Goal: Task Accomplishment & Management: Use online tool/utility

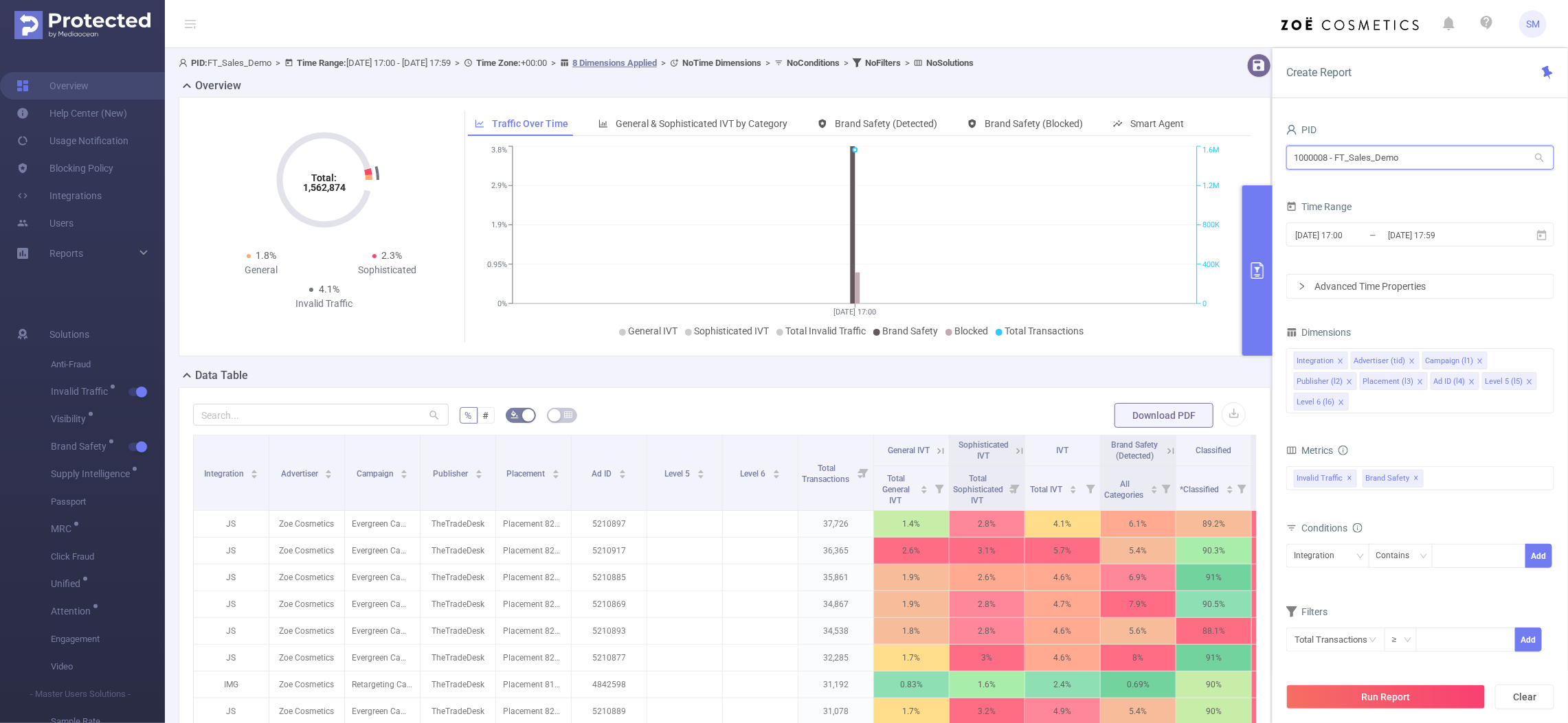
drag, startPoint x: 1426, startPoint y: 156, endPoint x: 1152, endPoint y: 142, distance: 274.4
click at [1152, 142] on section "PID: FT_Sales_Demo > Time Range: [DATE] 17:00 - [DATE] 17:59 > Time Zone: +00:0…" at bounding box center [867, 494] width 1403 height 893
type input "tcaa"
click at [1426, 177] on li "1001066 - Innovid_TCAA_Toyota_Cincinnati 11M [1.43M rows]" at bounding box center [1420, 186] width 268 height 22
click at [1433, 233] on input "[DATE] 17:59" at bounding box center [1442, 235] width 112 height 18
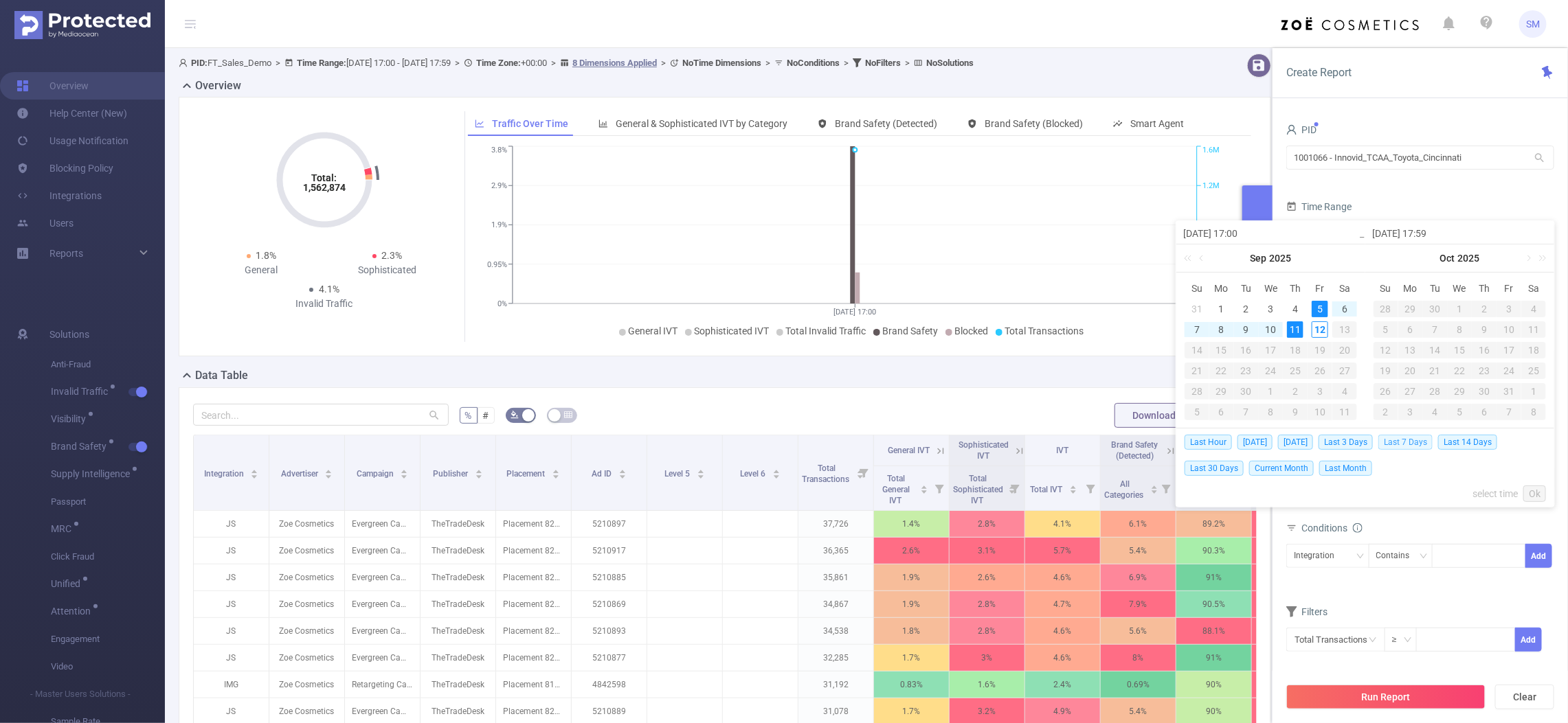
click at [1426, 440] on span "Last 7 Days" at bounding box center [1405, 442] width 54 height 15
type input "[DATE] 00:00"
type input "[DATE] 23:59"
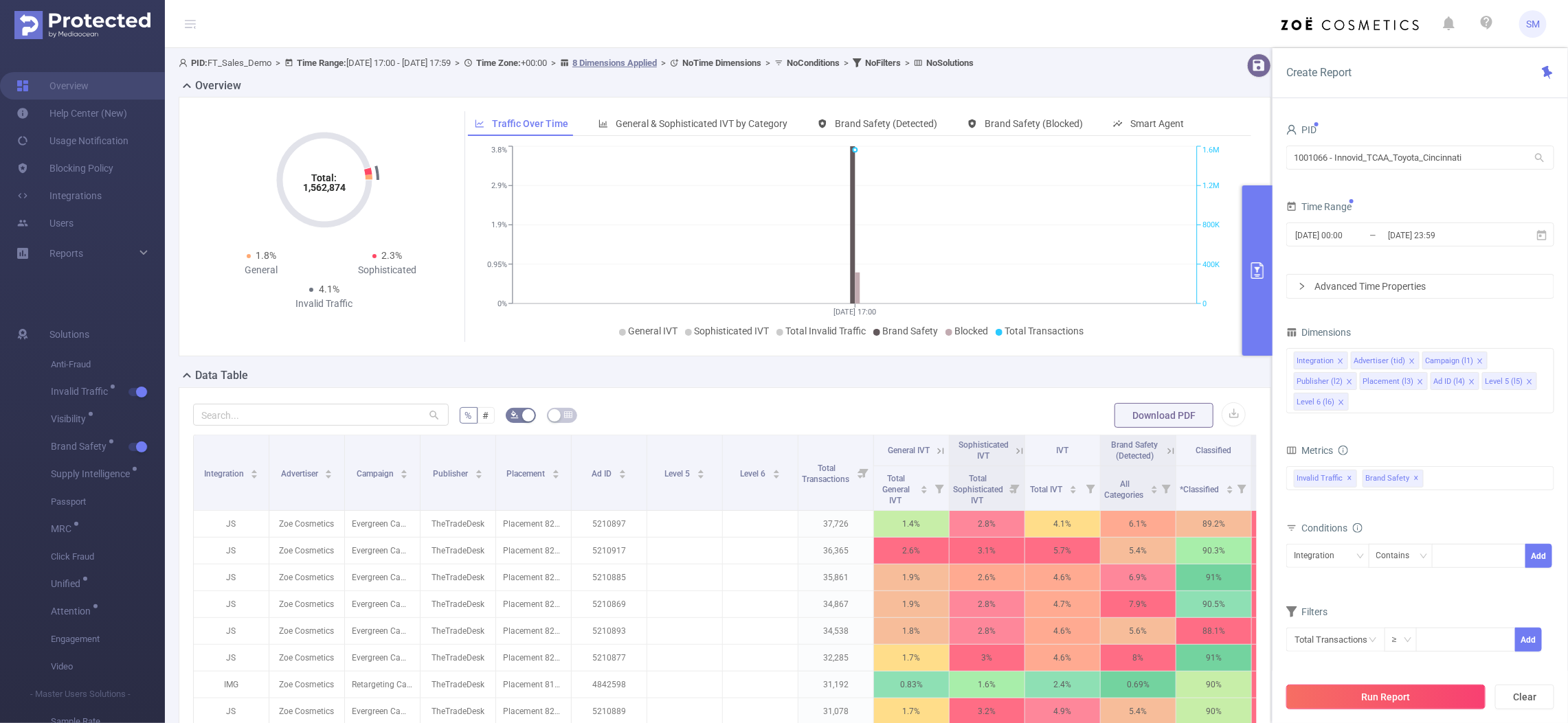
click at [1452, 692] on button "Run Report" at bounding box center [1385, 697] width 199 height 25
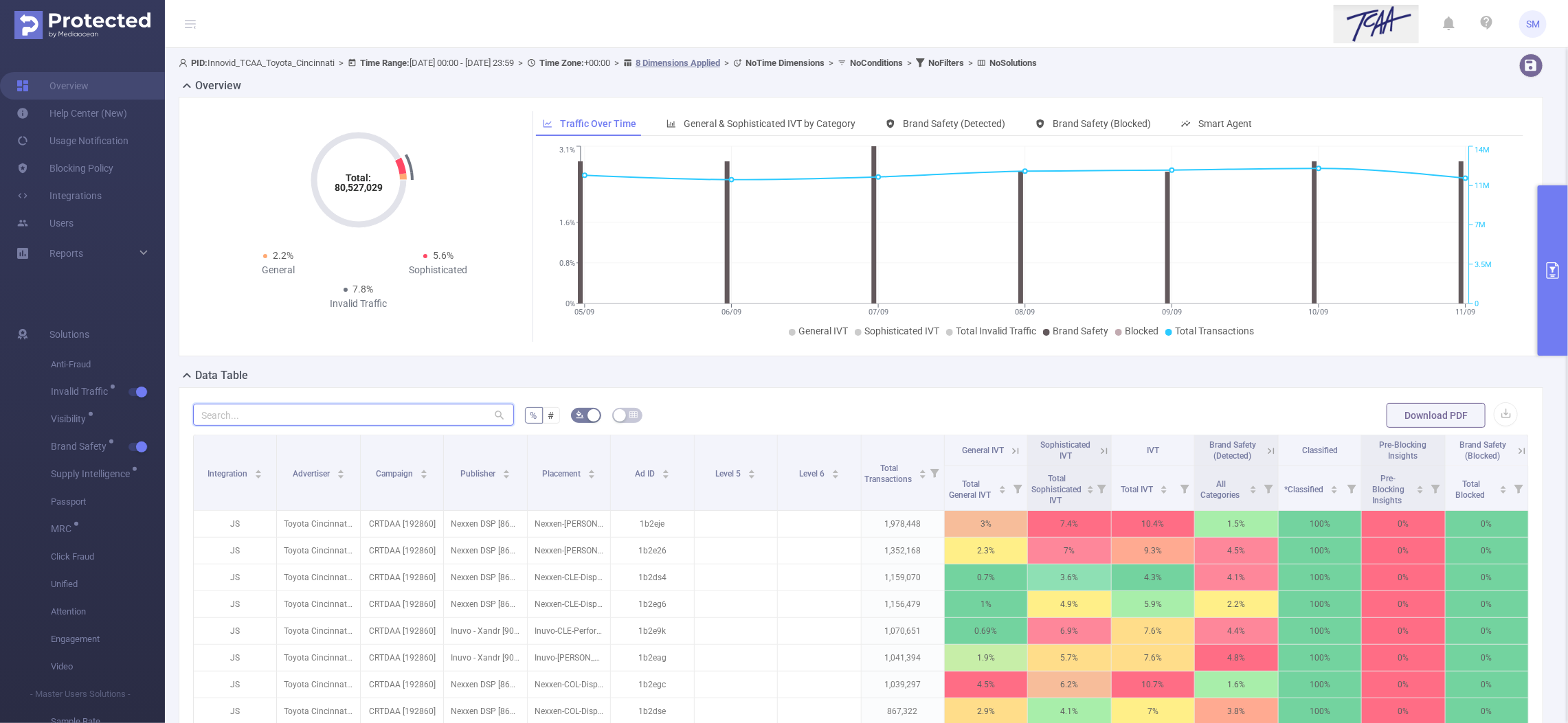
click at [303, 420] on input "text" at bounding box center [353, 415] width 321 height 22
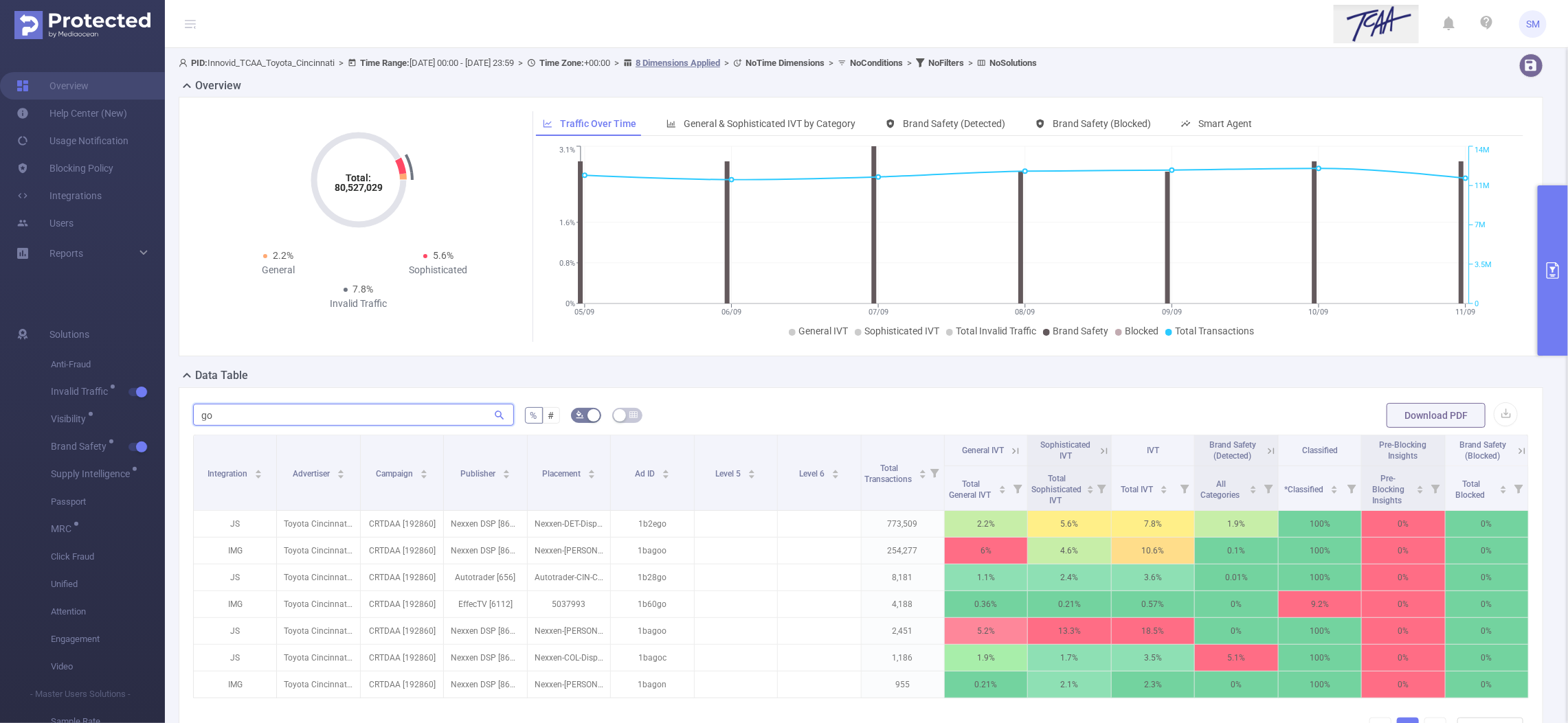
type input "g"
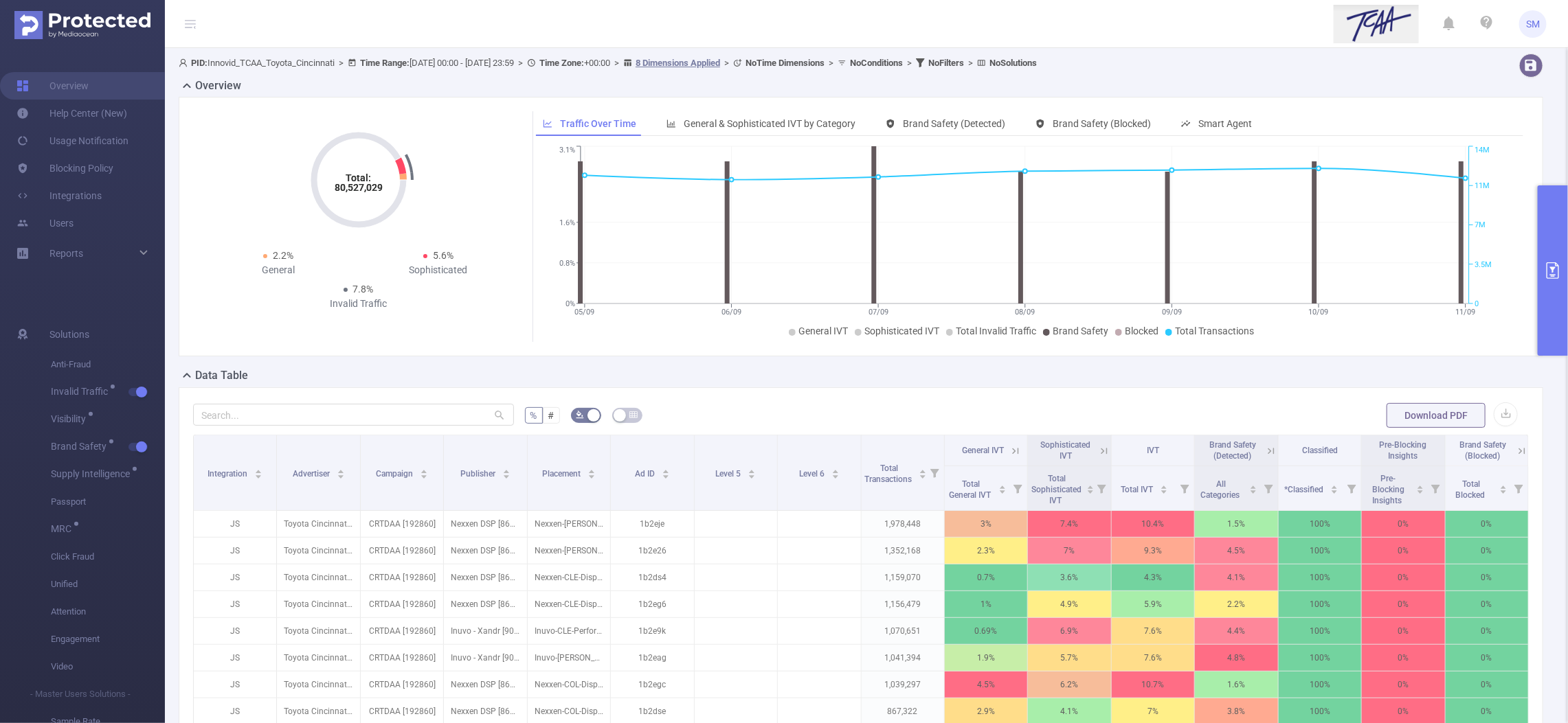
click at [1265, 36] on header "SM" at bounding box center [784, 23] width 1568 height 48
